Goal: Task Accomplishment & Management: Manage account settings

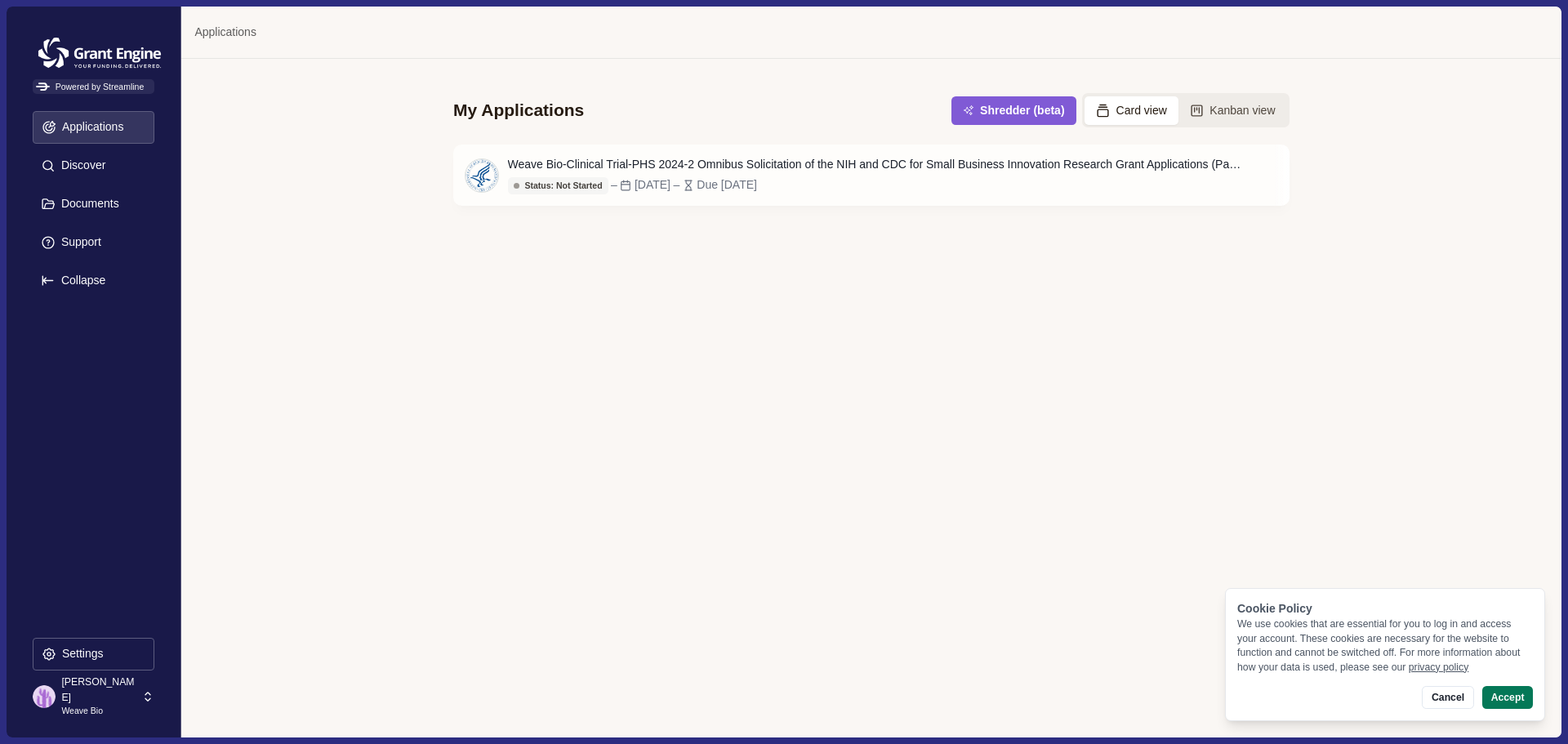
click at [81, 705] on p "Weave Bio" at bounding box center [99, 711] width 75 height 13
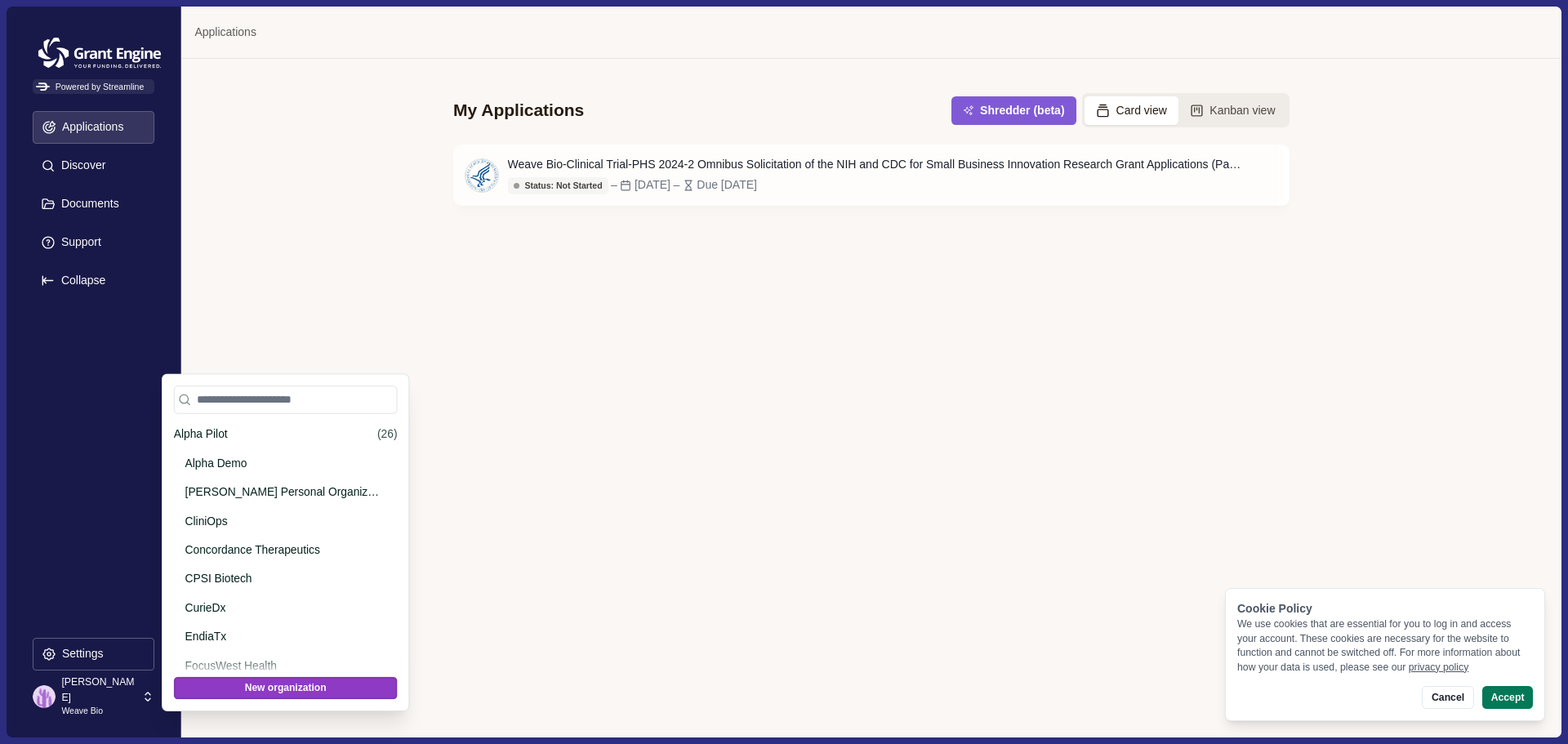
scroll to position [544, 0]
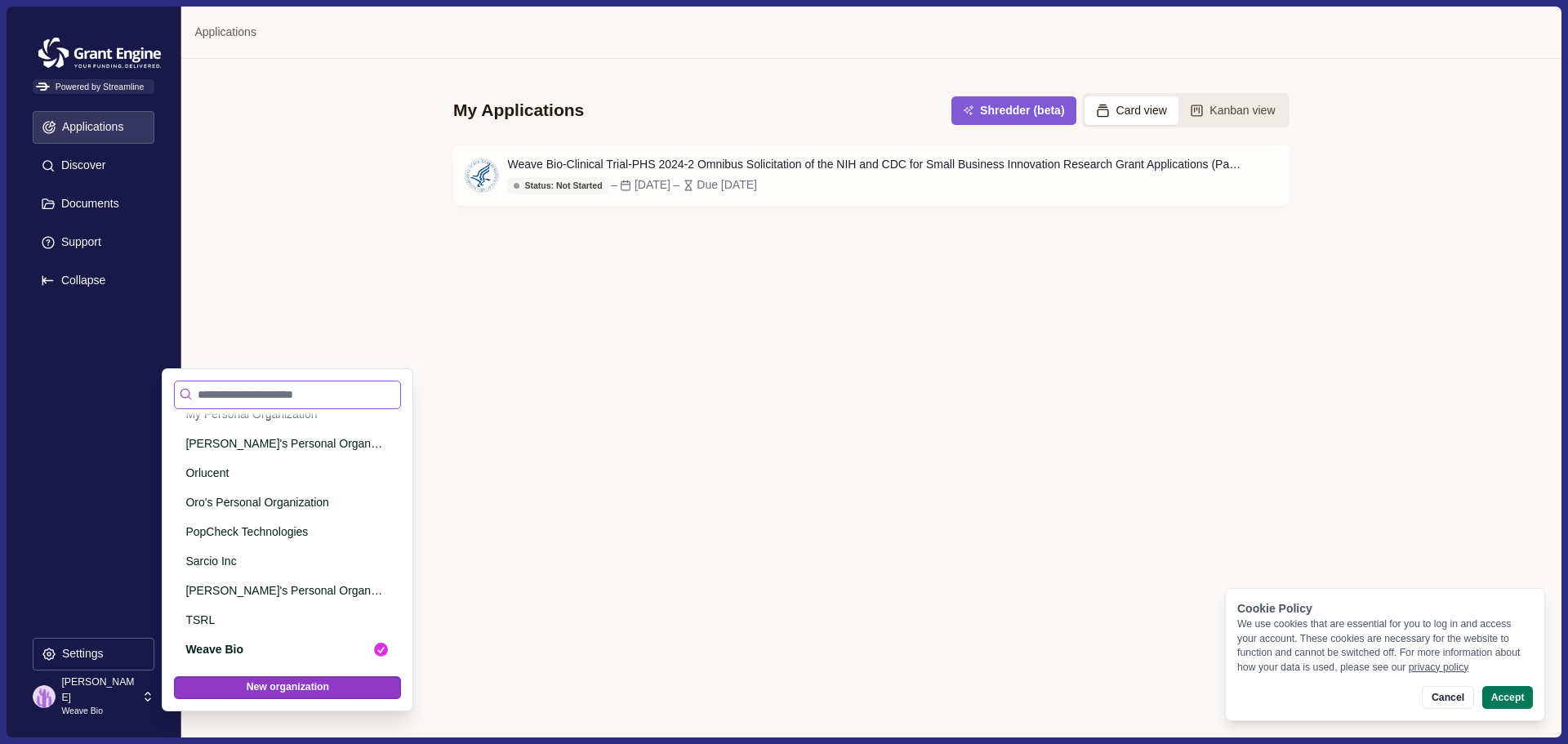
click at [257, 397] on input at bounding box center [288, 395] width 227 height 28
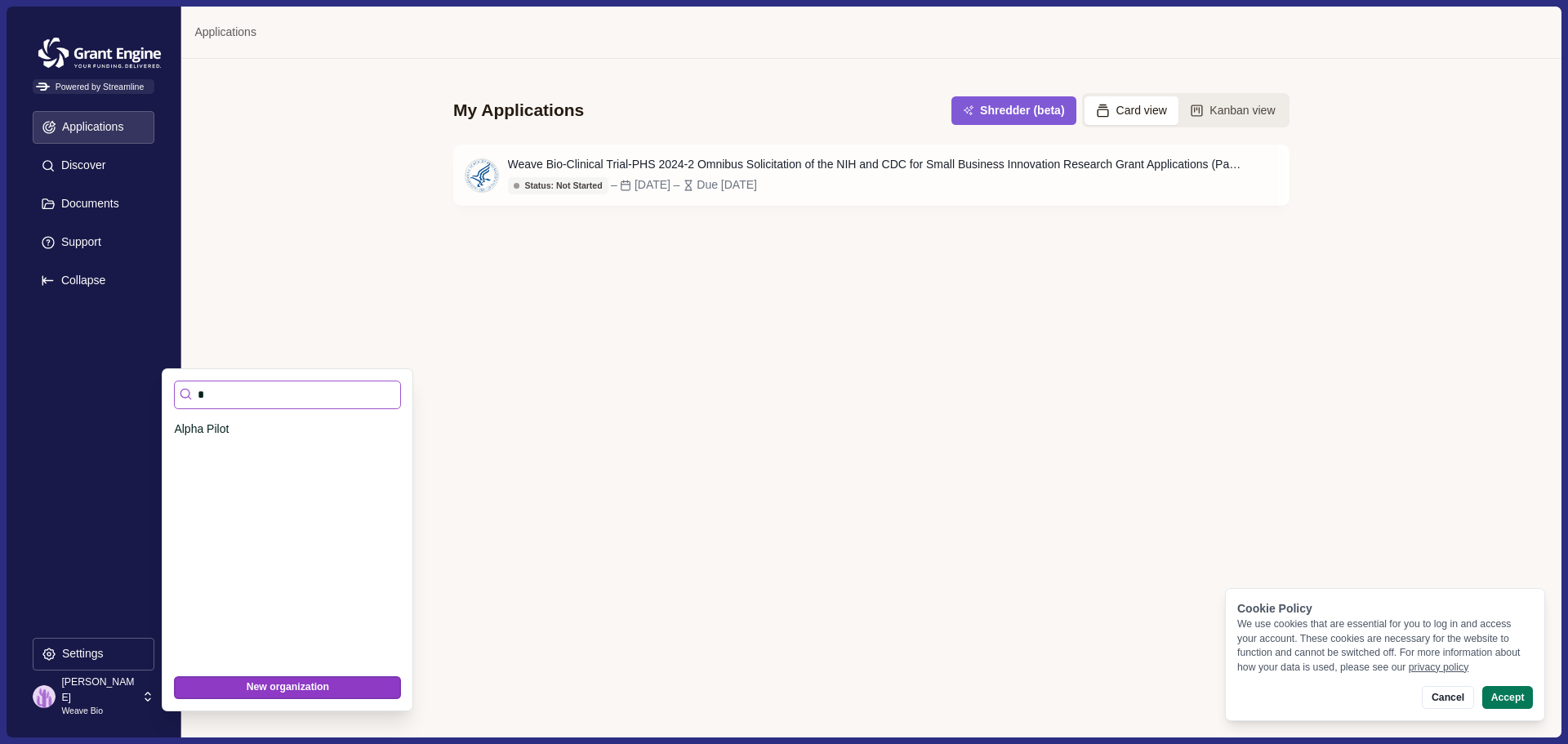
scroll to position [0, 0]
type input "*"
click at [227, 430] on p "Alpha Pilot" at bounding box center [282, 430] width 215 height 17
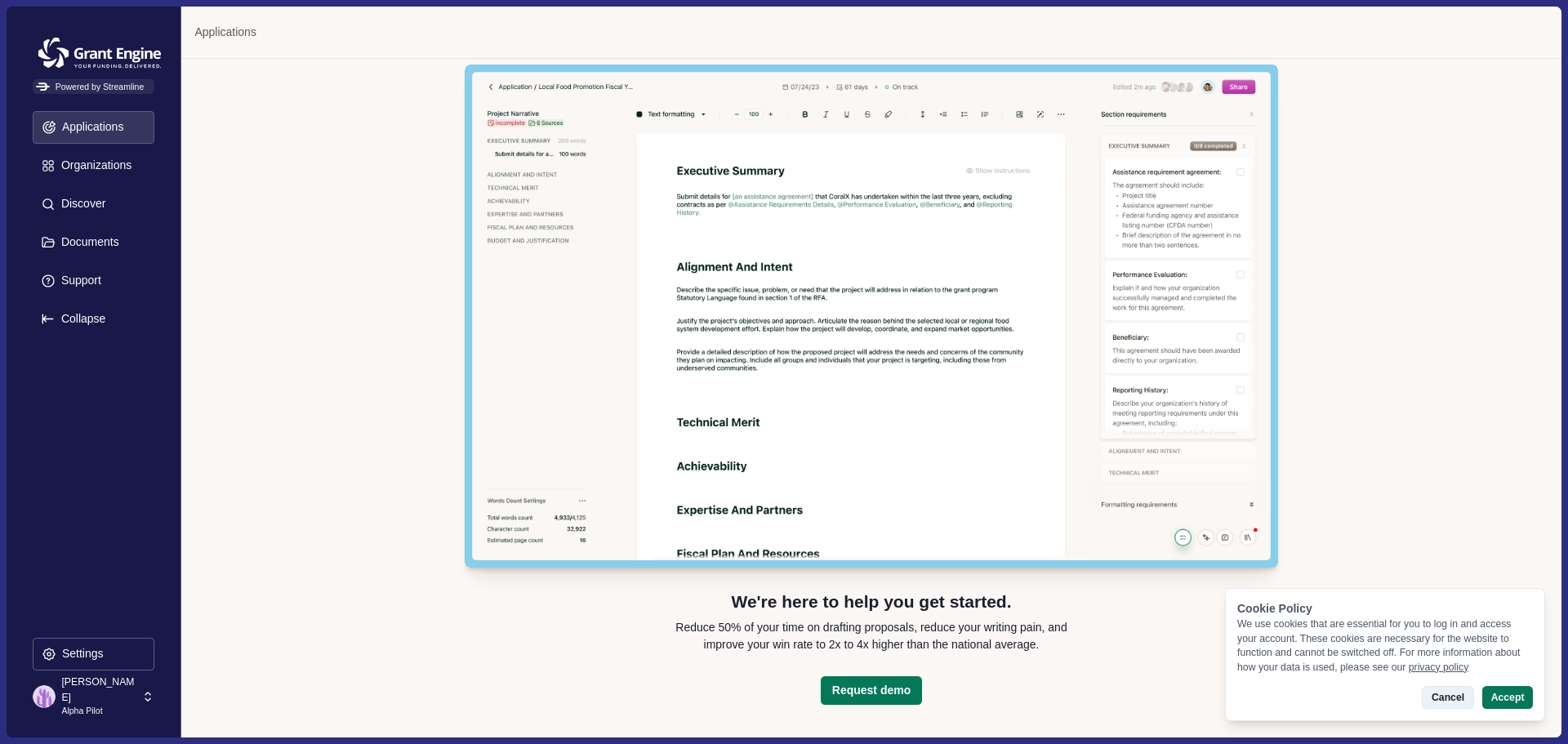
click at [1454, 703] on button "Cancel" at bounding box center [1448, 697] width 51 height 23
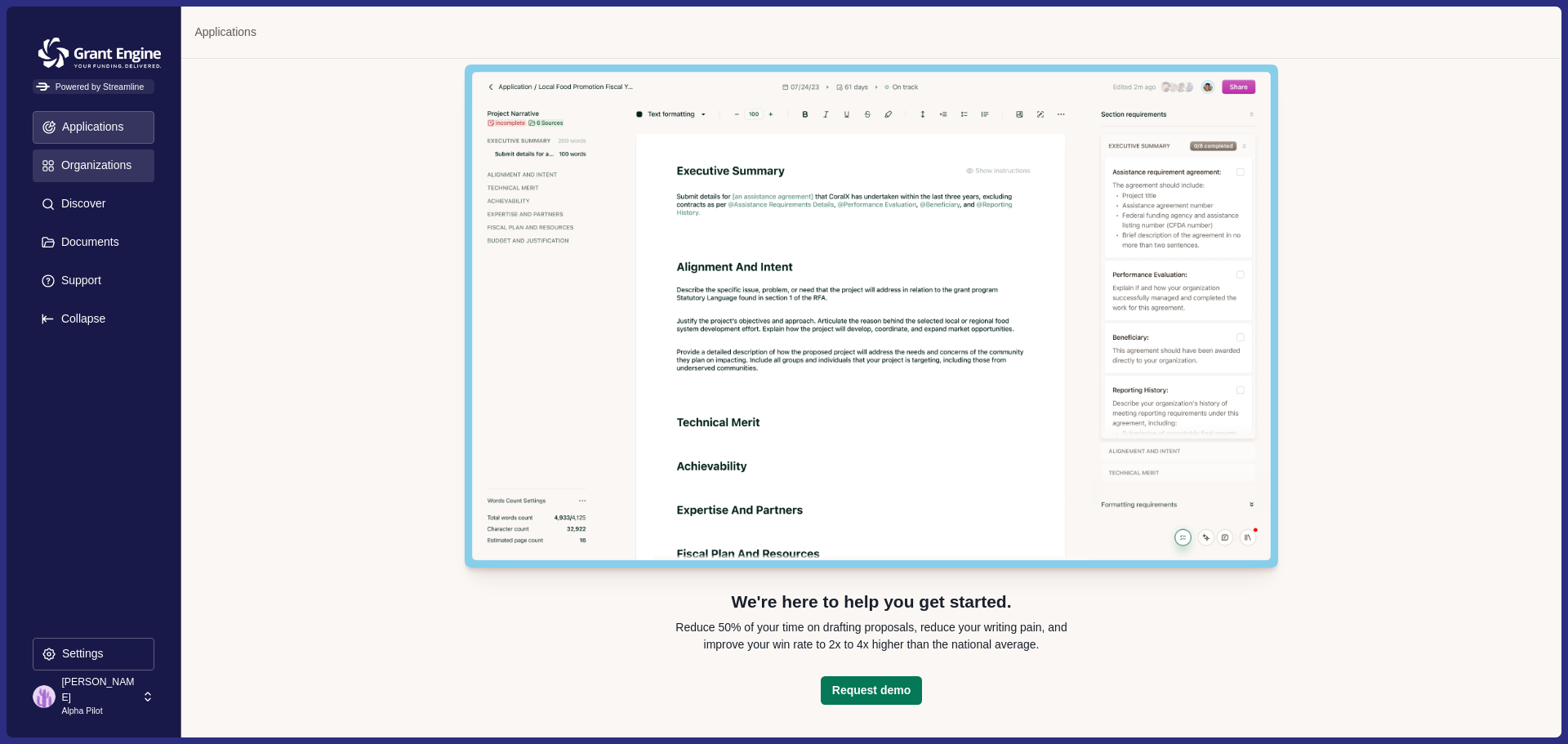
click at [110, 167] on p "Organizations" at bounding box center [93, 166] width 76 height 14
